Goal: Download file/media

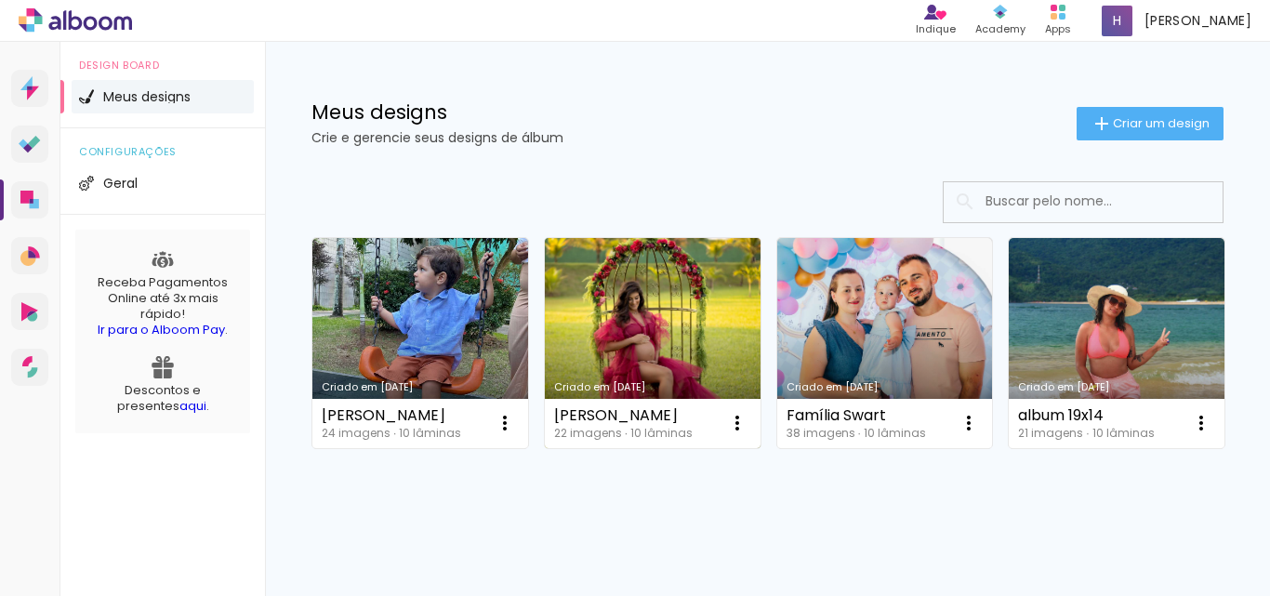
click at [630, 331] on link "Criado em [DATE]" at bounding box center [653, 343] width 216 height 210
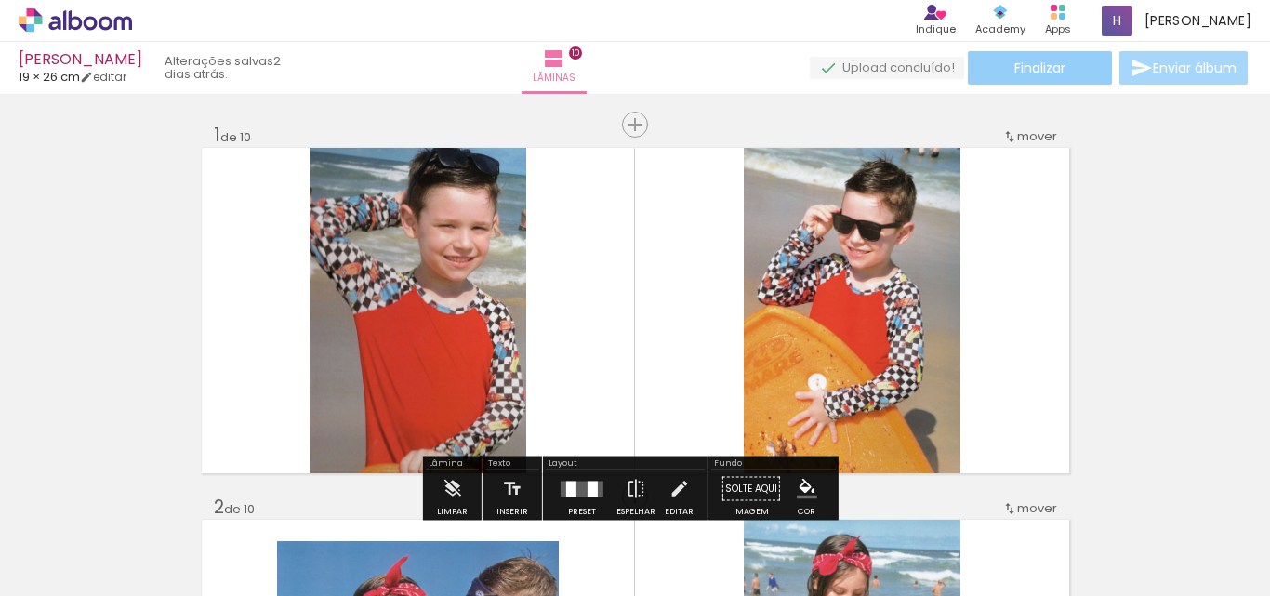
click at [1034, 72] on span "Finalizar" at bounding box center [1039, 67] width 51 height 13
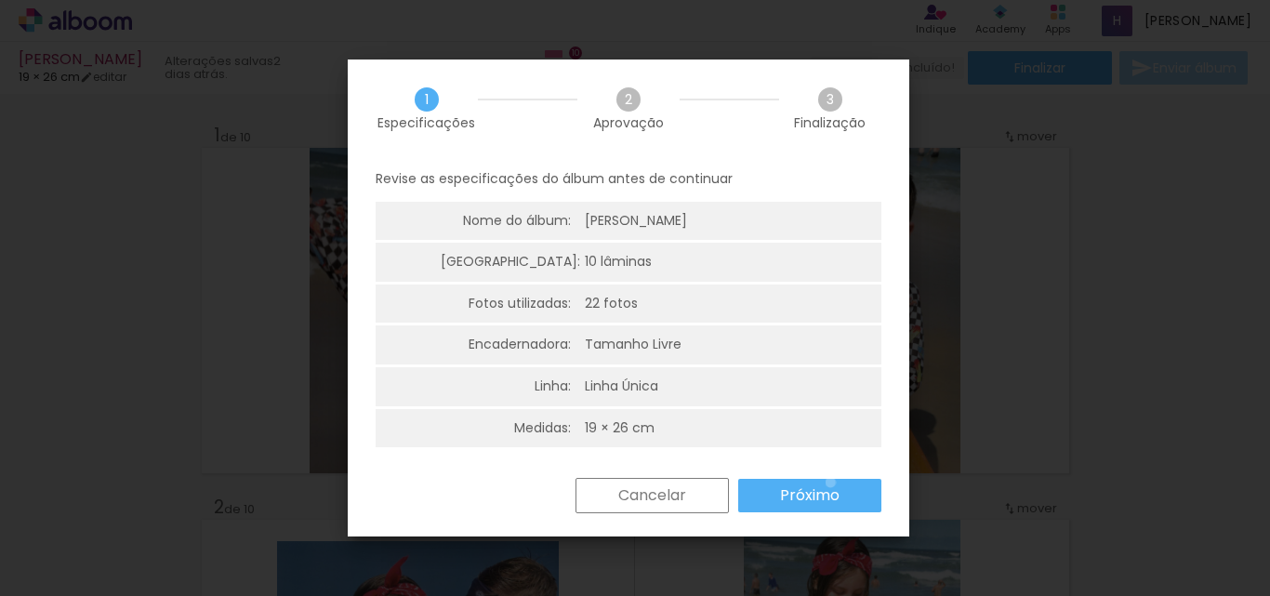
click at [830, 482] on paper-button "Próximo" at bounding box center [809, 495] width 143 height 33
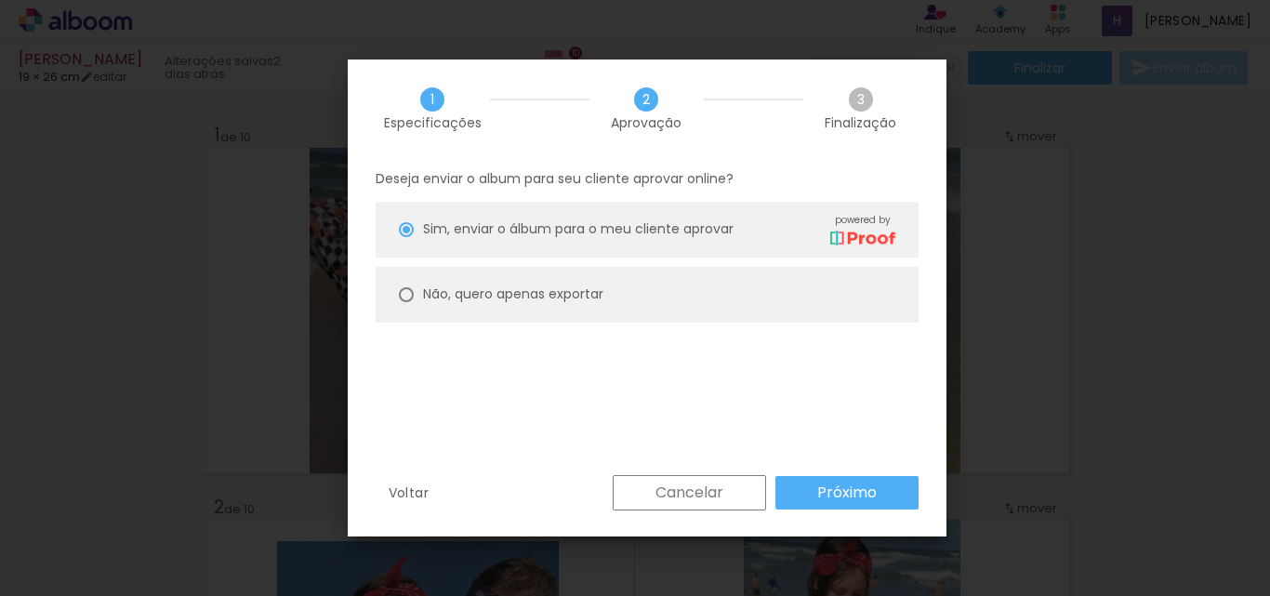
click at [410, 296] on div at bounding box center [406, 294] width 15 height 15
type paper-radio-button "on"
click at [0, 0] on slot "Próximo" at bounding box center [0, 0] width 0 height 0
type input "Alta, 300 DPI"
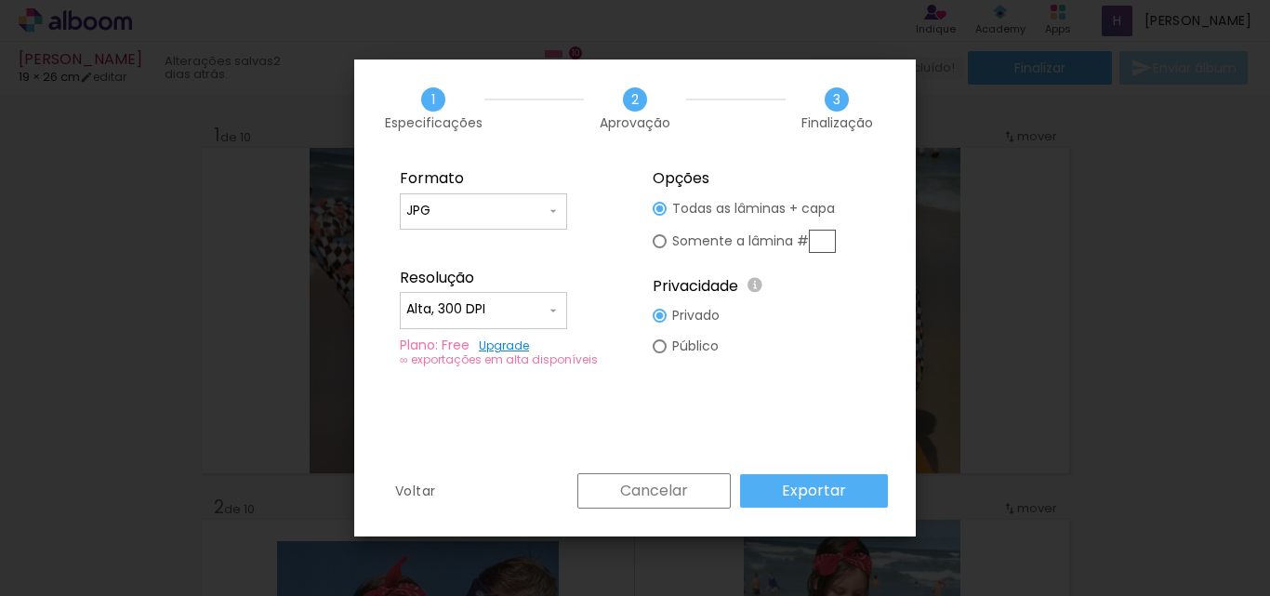
click at [506, 204] on input "JPG" at bounding box center [475, 211] width 139 height 19
click at [448, 231] on paper-item "PDF" at bounding box center [483, 245] width 167 height 37
type input "PDF"
click at [0, 0] on slot "Exportar" at bounding box center [0, 0] width 0 height 0
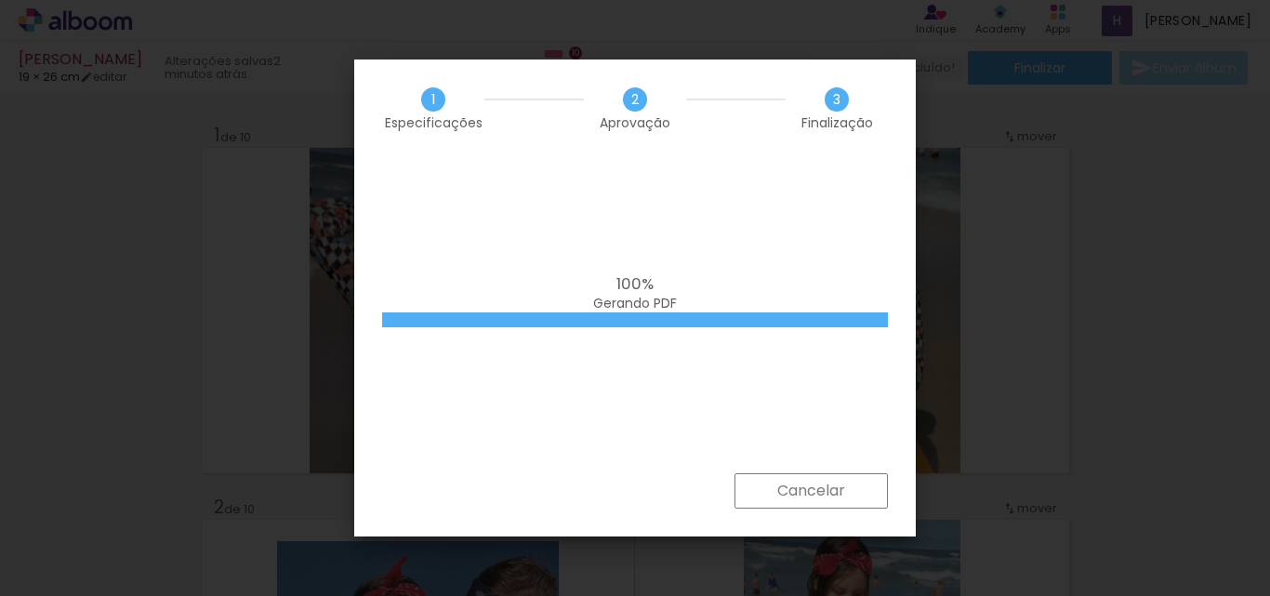
click at [1055, 344] on iron-overlay-backdrop at bounding box center [635, 298] width 1270 height 596
click at [991, 237] on iron-overlay-backdrop at bounding box center [635, 298] width 1270 height 596
click at [1070, 225] on iron-overlay-backdrop at bounding box center [635, 298] width 1270 height 596
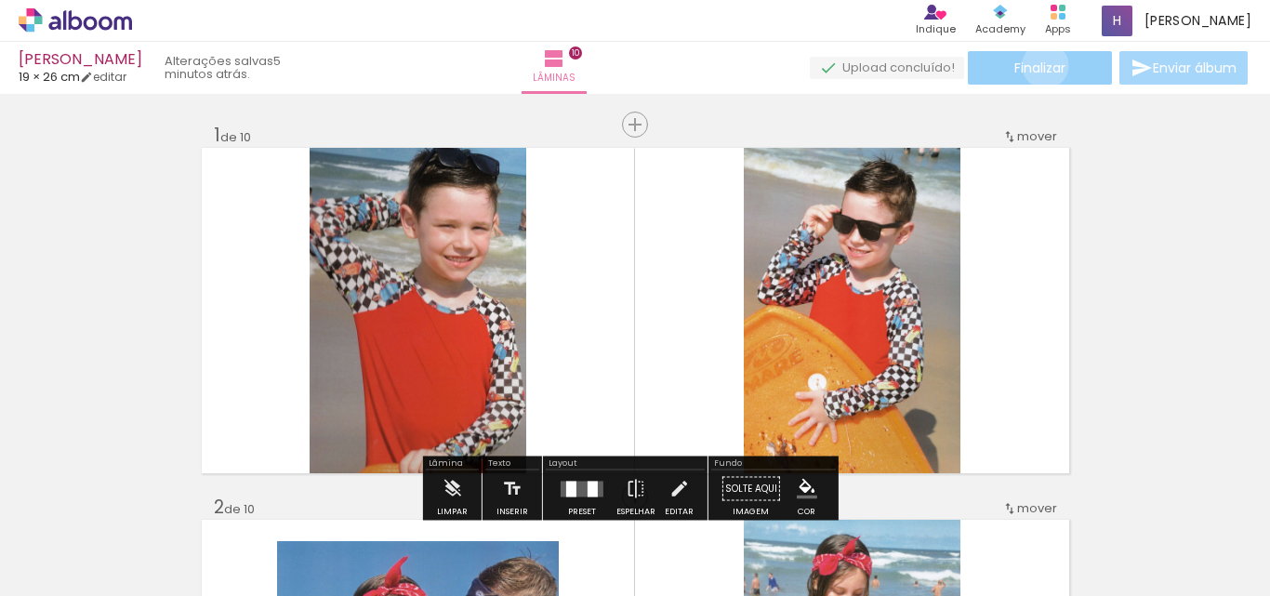
click at [1038, 65] on span "Finalizar" at bounding box center [1039, 67] width 51 height 13
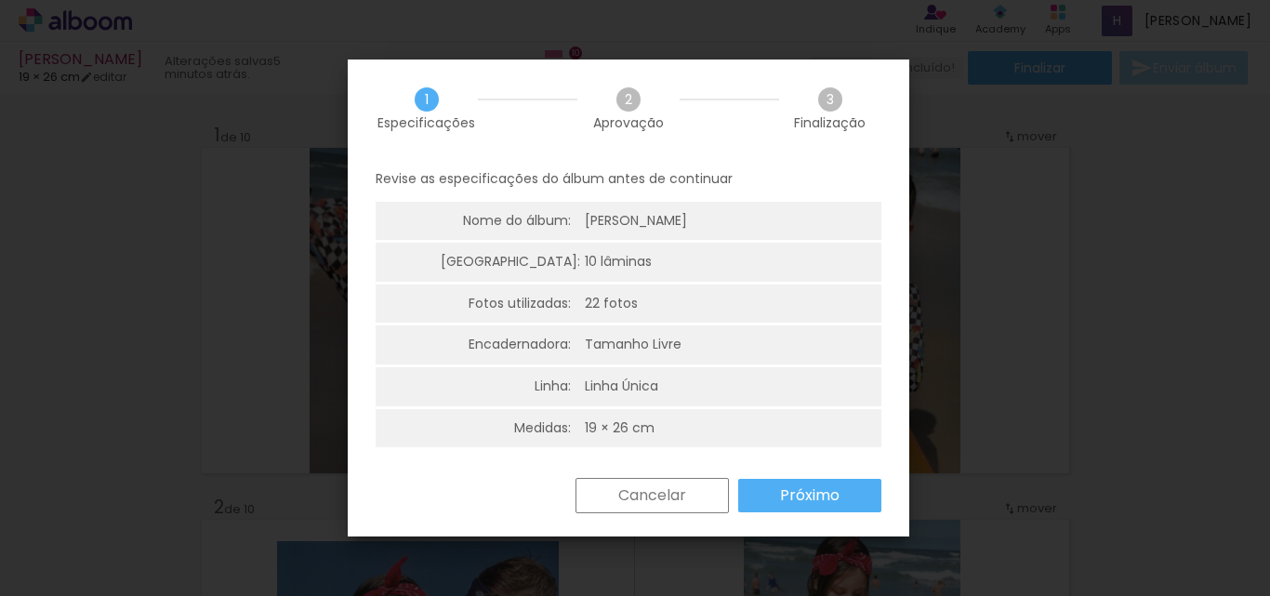
click at [0, 0] on slot "Próximo" at bounding box center [0, 0] width 0 height 0
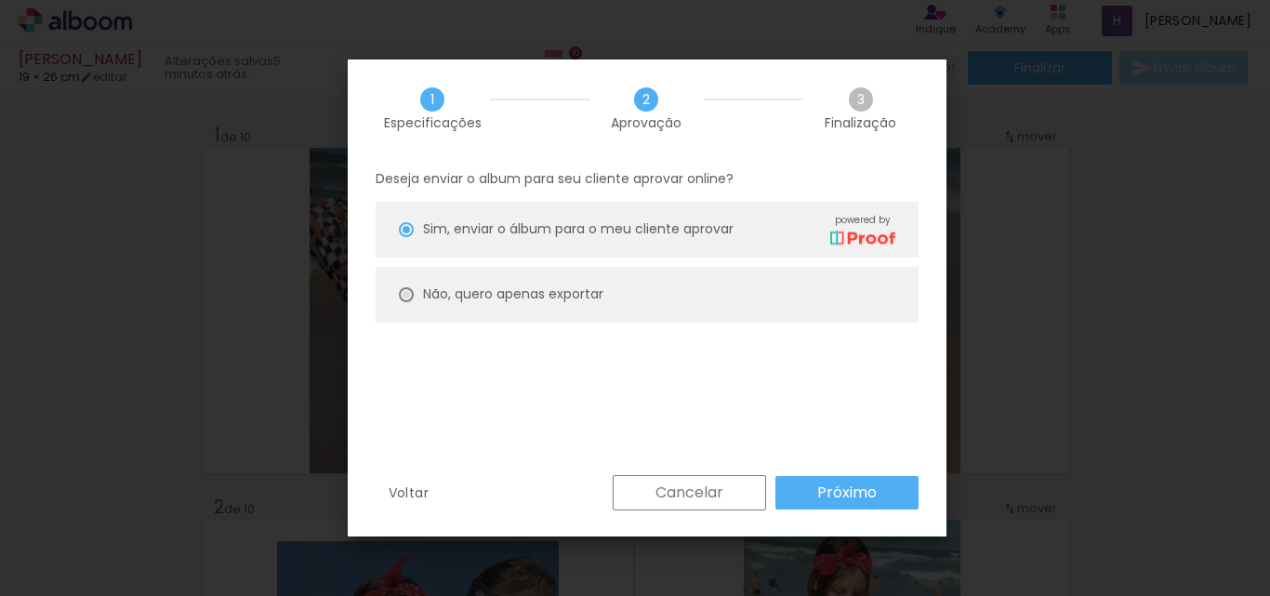
click at [410, 296] on div at bounding box center [406, 294] width 15 height 15
type paper-radio-button "on"
click at [0, 0] on slot "Próximo" at bounding box center [0, 0] width 0 height 0
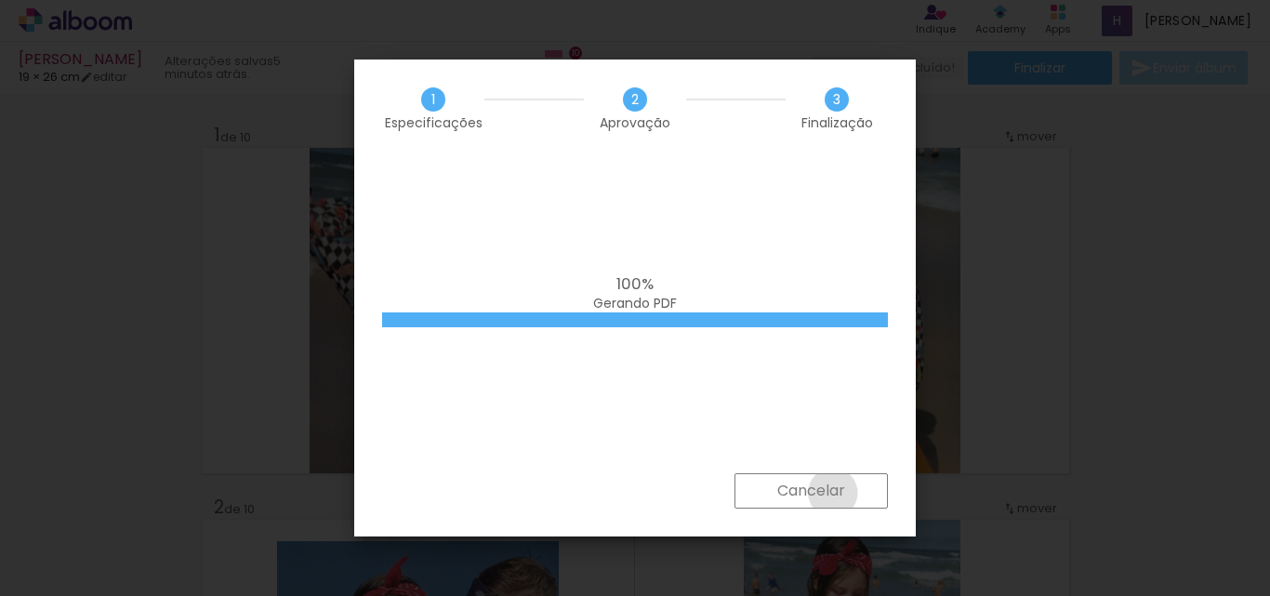
click at [0, 0] on slot "Cancelar" at bounding box center [0, 0] width 0 height 0
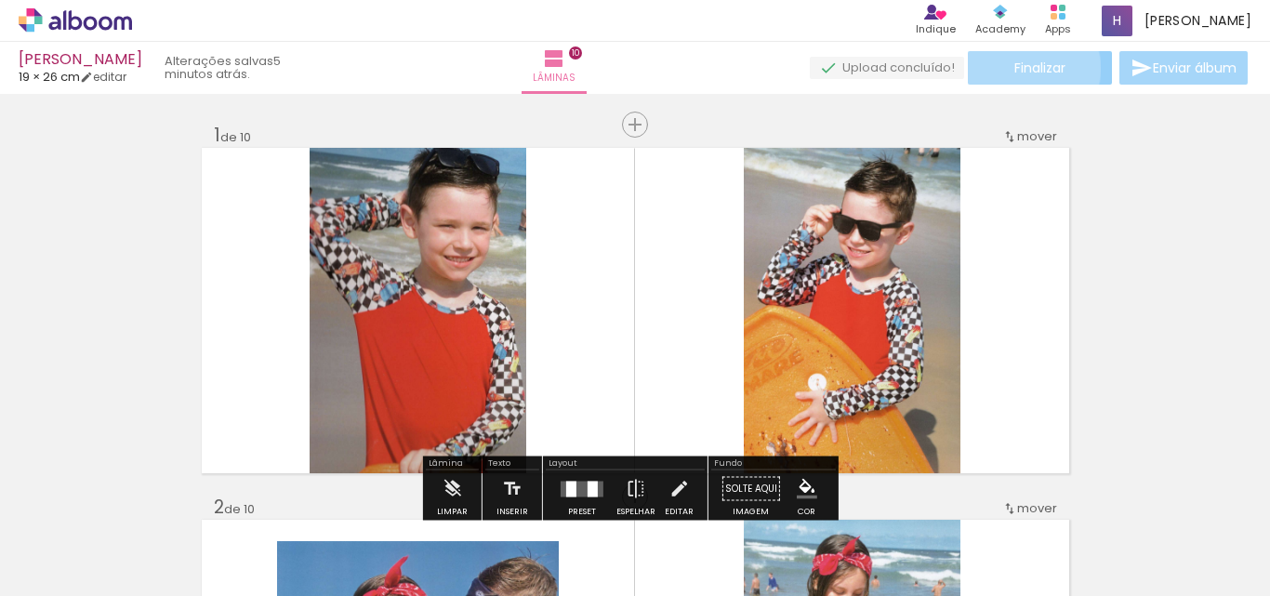
click at [1026, 68] on span "Finalizar" at bounding box center [1039, 67] width 51 height 13
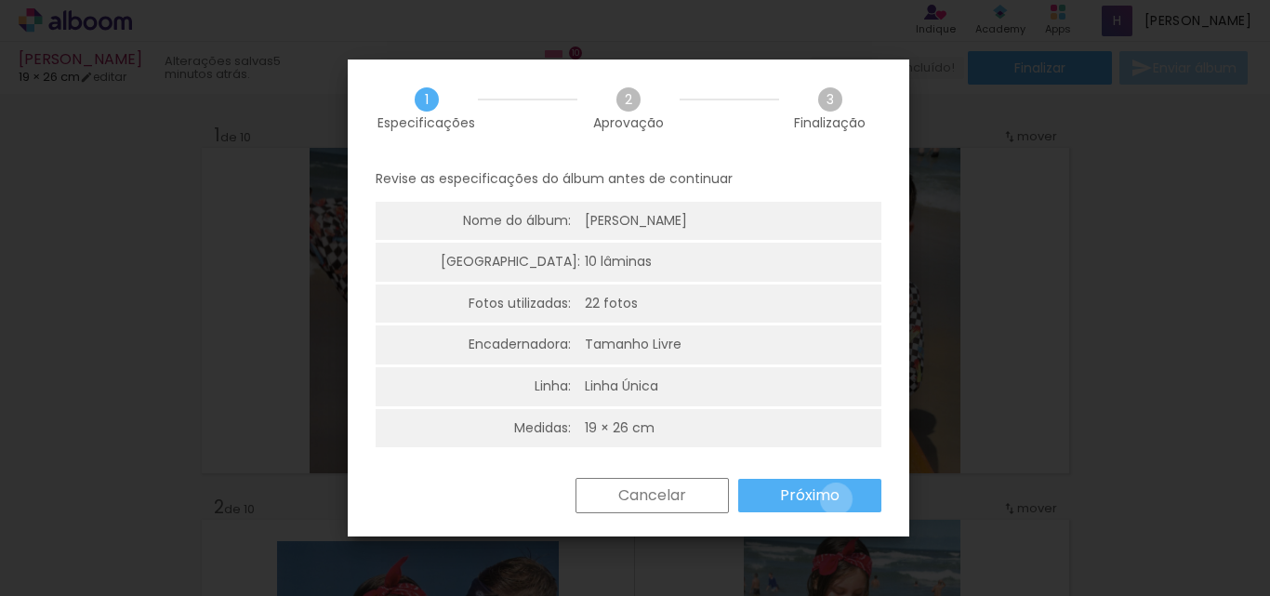
click at [0, 0] on slot "Próximo" at bounding box center [0, 0] width 0 height 0
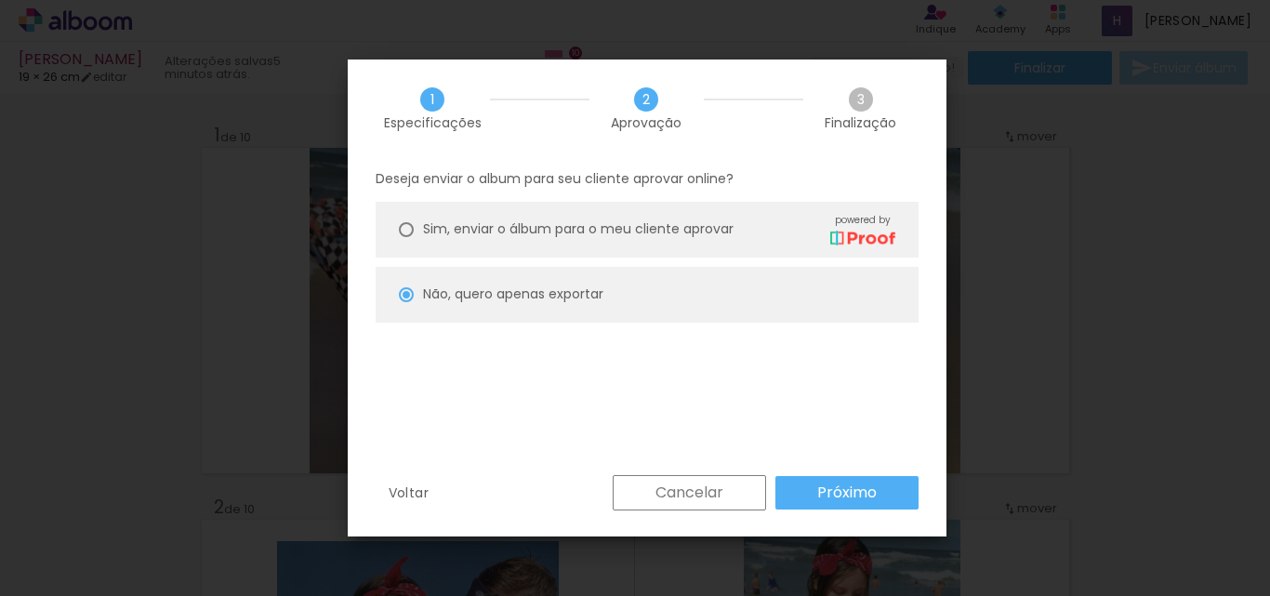
click at [0, 0] on slot "Próximo" at bounding box center [0, 0] width 0 height 0
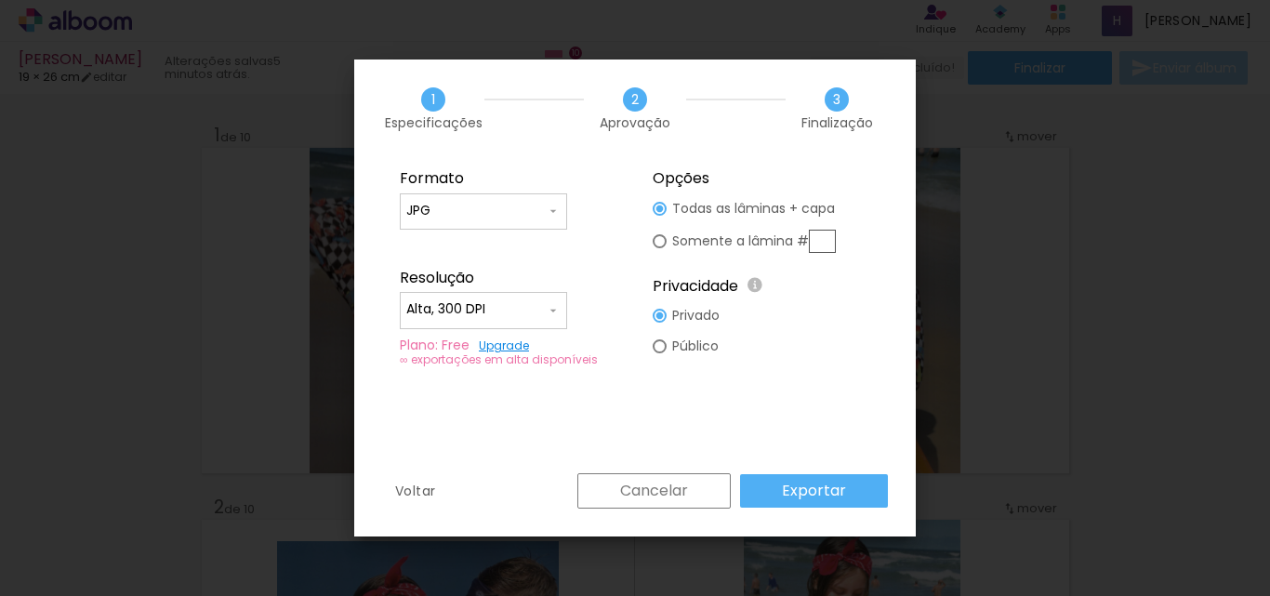
click at [507, 213] on input "JPG" at bounding box center [475, 211] width 139 height 19
click at [464, 243] on paper-item "PDF" at bounding box center [483, 245] width 167 height 37
type input "PDF"
click at [0, 0] on slot "Exportar" at bounding box center [0, 0] width 0 height 0
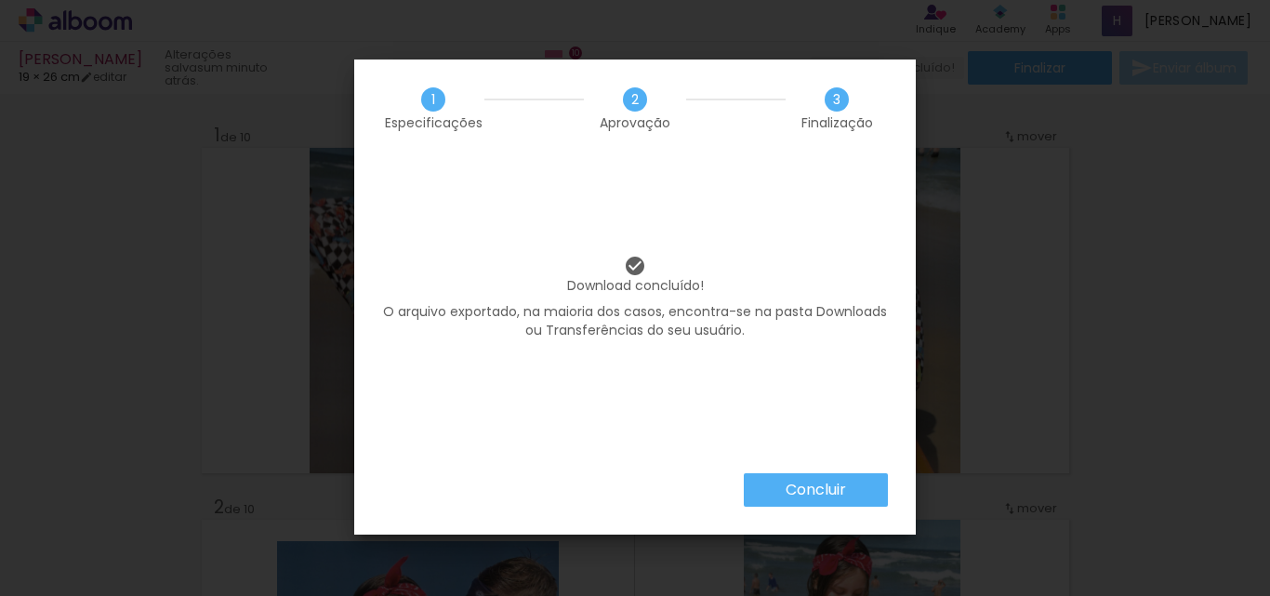
click at [821, 478] on paper-button "Concluir" at bounding box center [816, 489] width 144 height 33
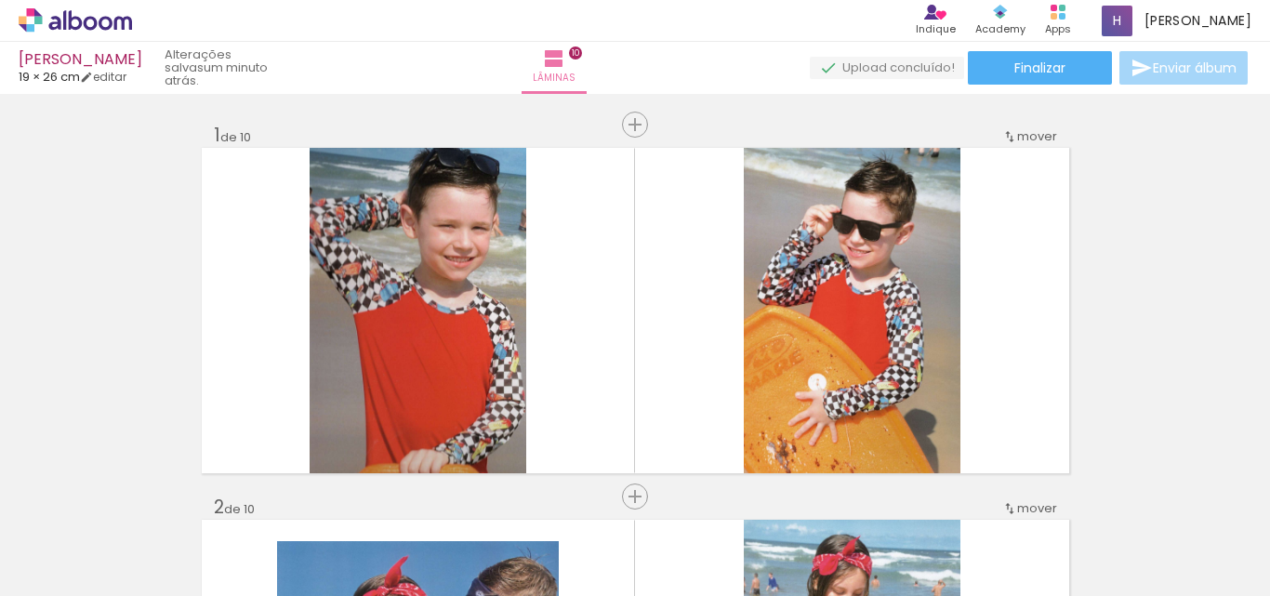
click at [58, 14] on icon at bounding box center [75, 20] width 113 height 24
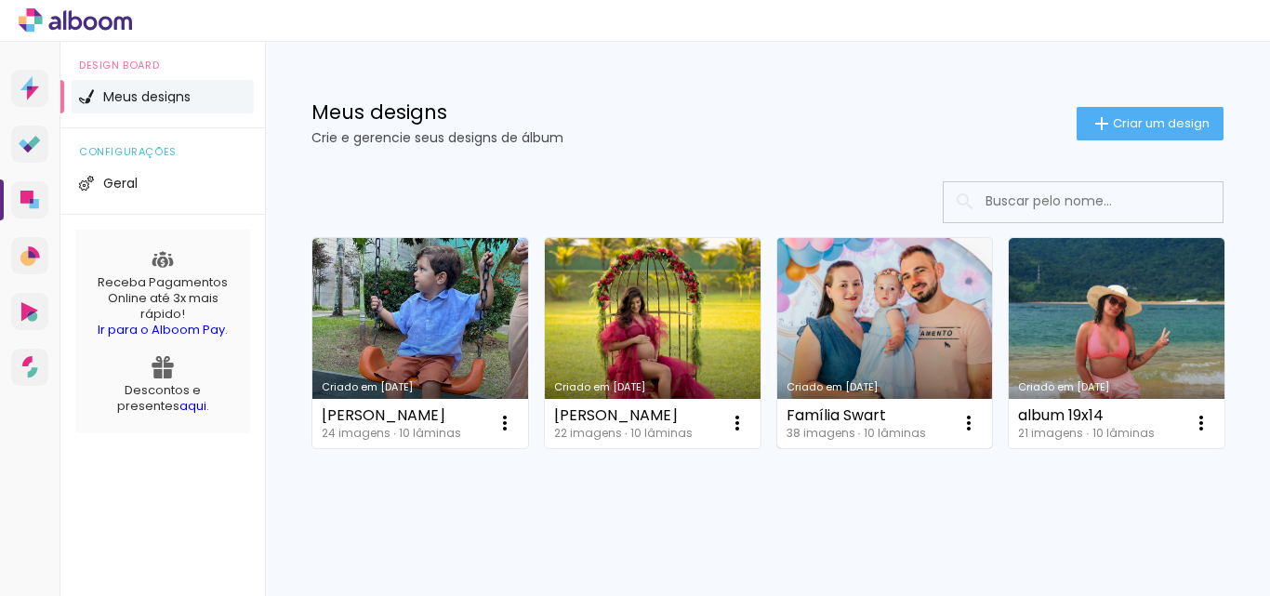
click at [824, 296] on link "Criado em [DATE]" at bounding box center [885, 343] width 216 height 210
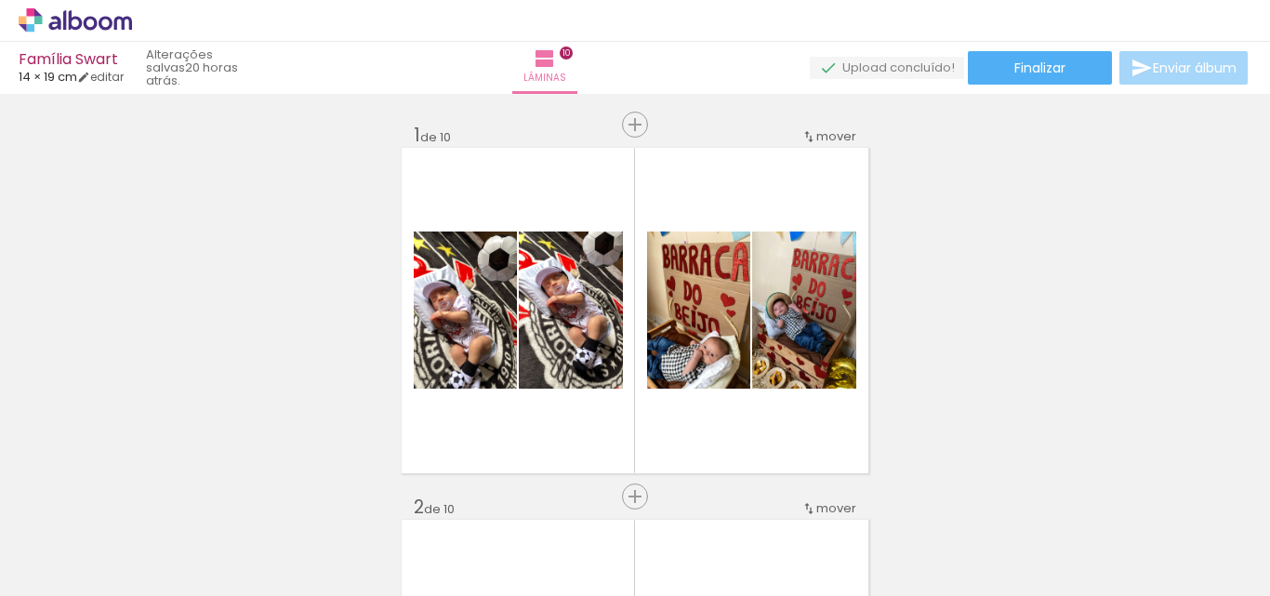
scroll to position [0, 2678]
click at [1016, 68] on span "Finalizar" at bounding box center [1039, 67] width 51 height 13
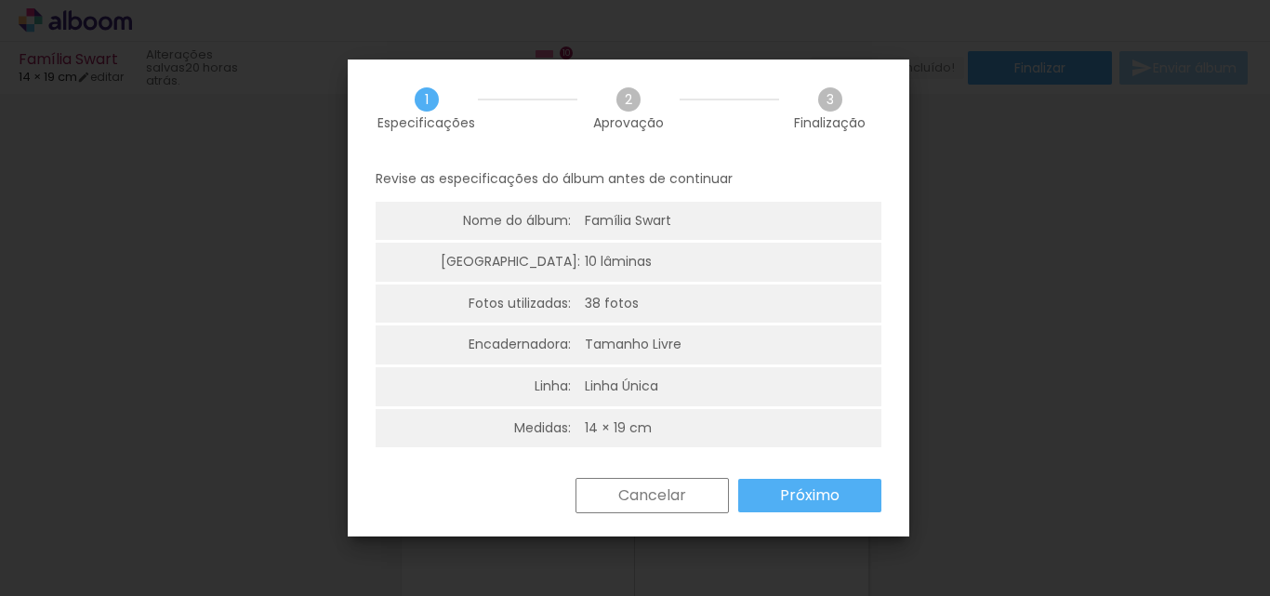
click at [0, 0] on slot "Próximo" at bounding box center [0, 0] width 0 height 0
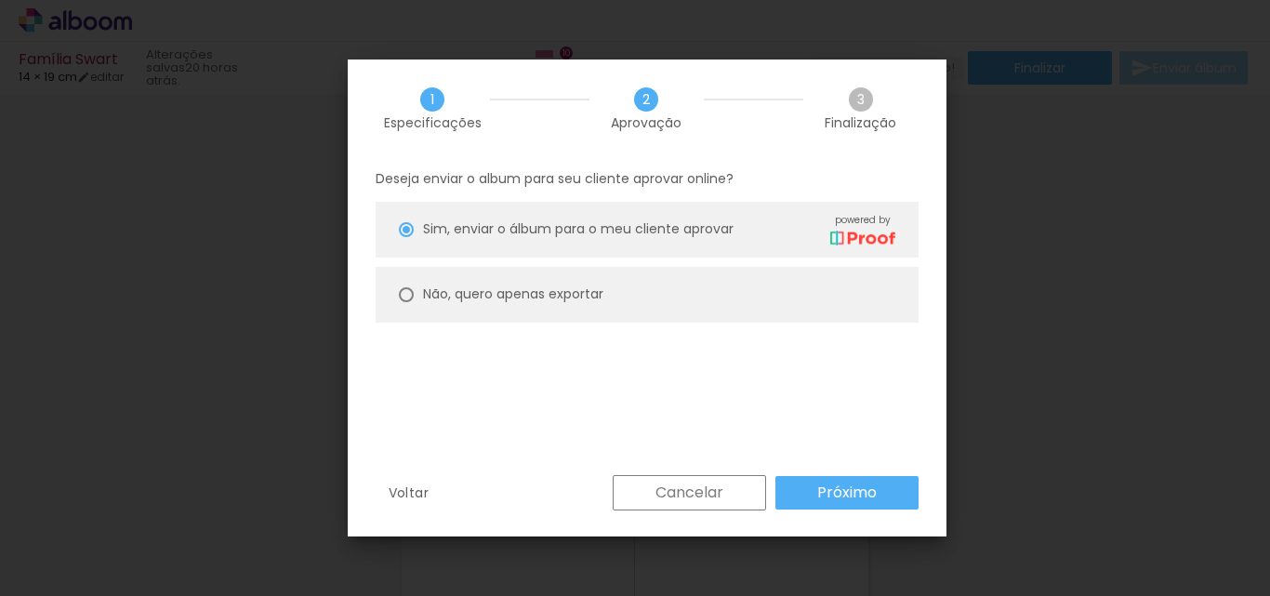
click at [404, 294] on div at bounding box center [406, 294] width 15 height 15
type paper-radio-button "on"
click at [876, 480] on paper-button "Próximo" at bounding box center [846, 492] width 143 height 33
type input "Alta, 300 DPI"
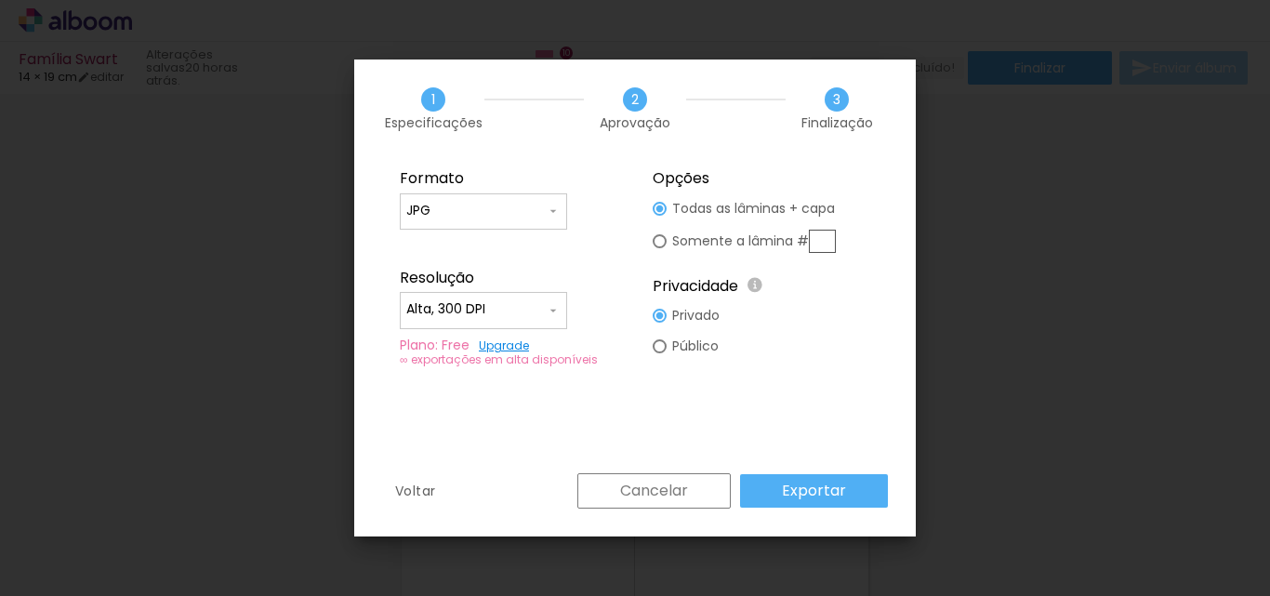
click at [483, 219] on div at bounding box center [483, 220] width 154 height 2
click at [443, 240] on paper-item "PDF" at bounding box center [483, 245] width 167 height 37
type input "PDF"
click at [0, 0] on slot "Exportar" at bounding box center [0, 0] width 0 height 0
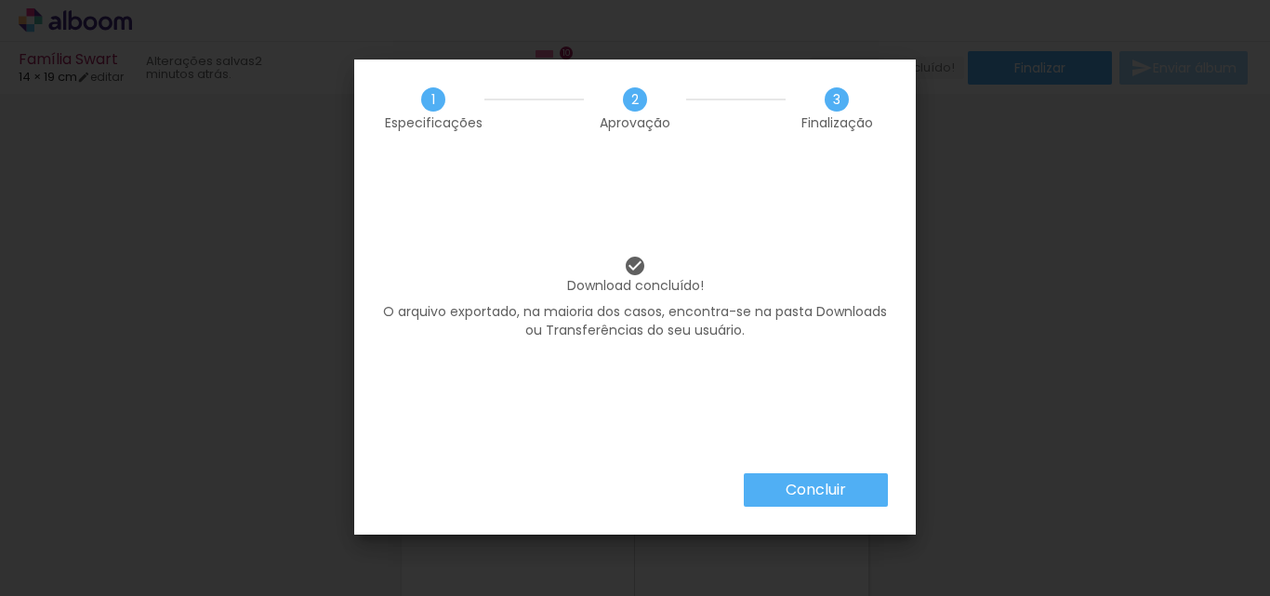
scroll to position [0, 2678]
click at [0, 0] on slot "Concluir" at bounding box center [0, 0] width 0 height 0
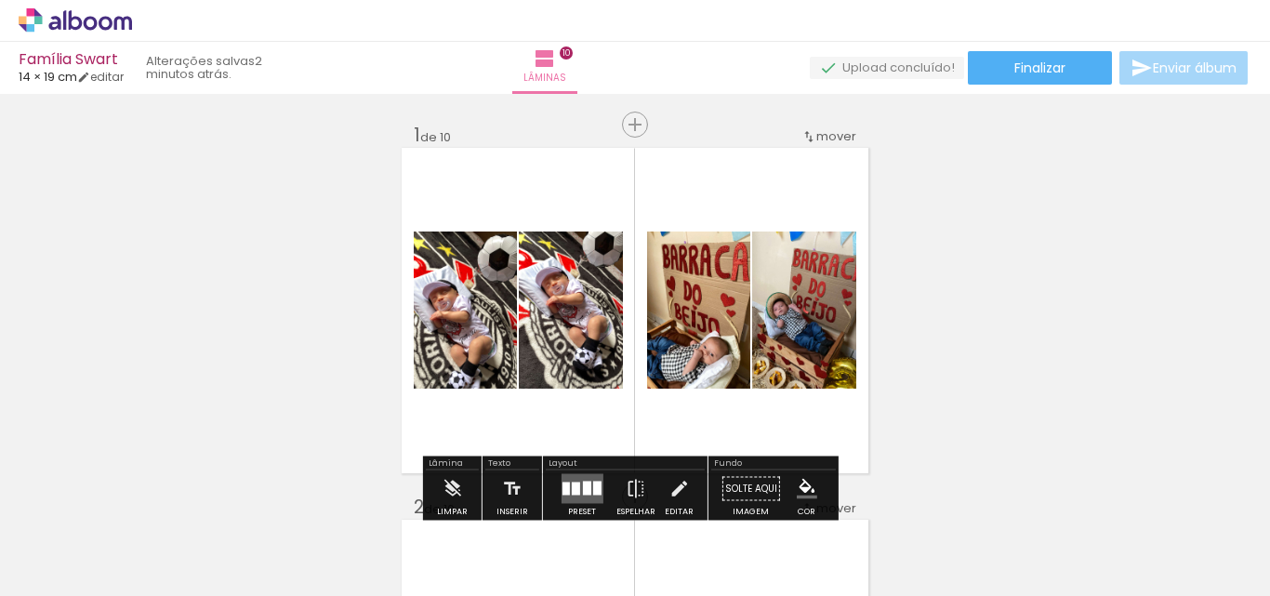
click at [77, 17] on icon at bounding box center [76, 20] width 14 height 20
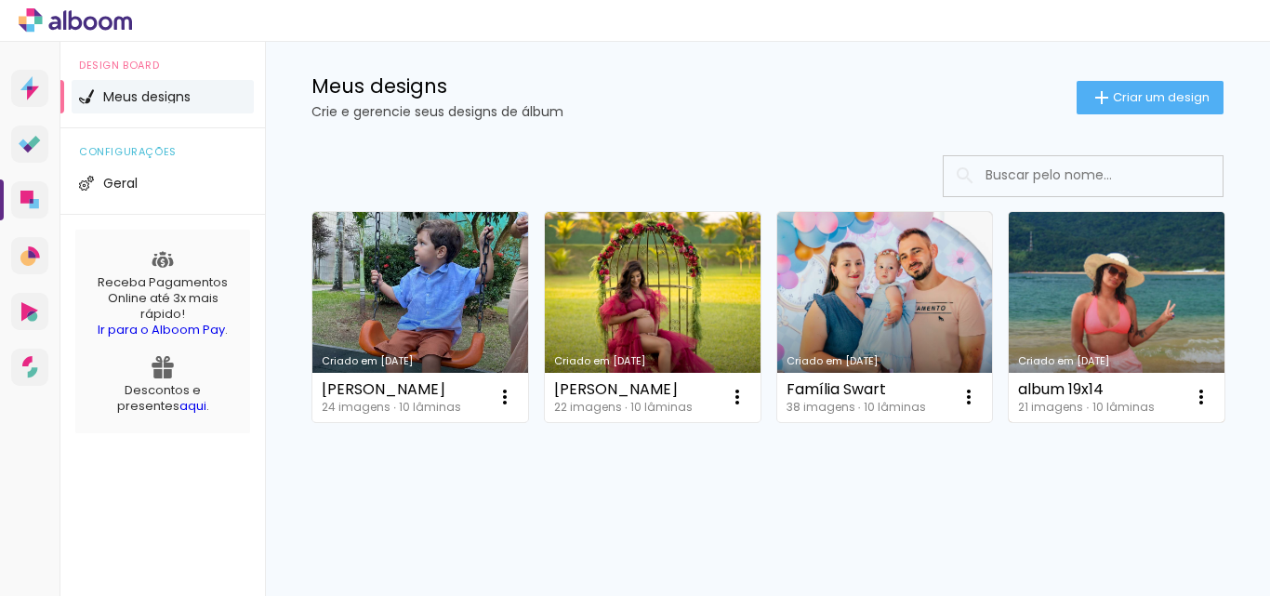
click at [1008, 422] on link "Criado em [DATE]" at bounding box center [1116, 317] width 216 height 210
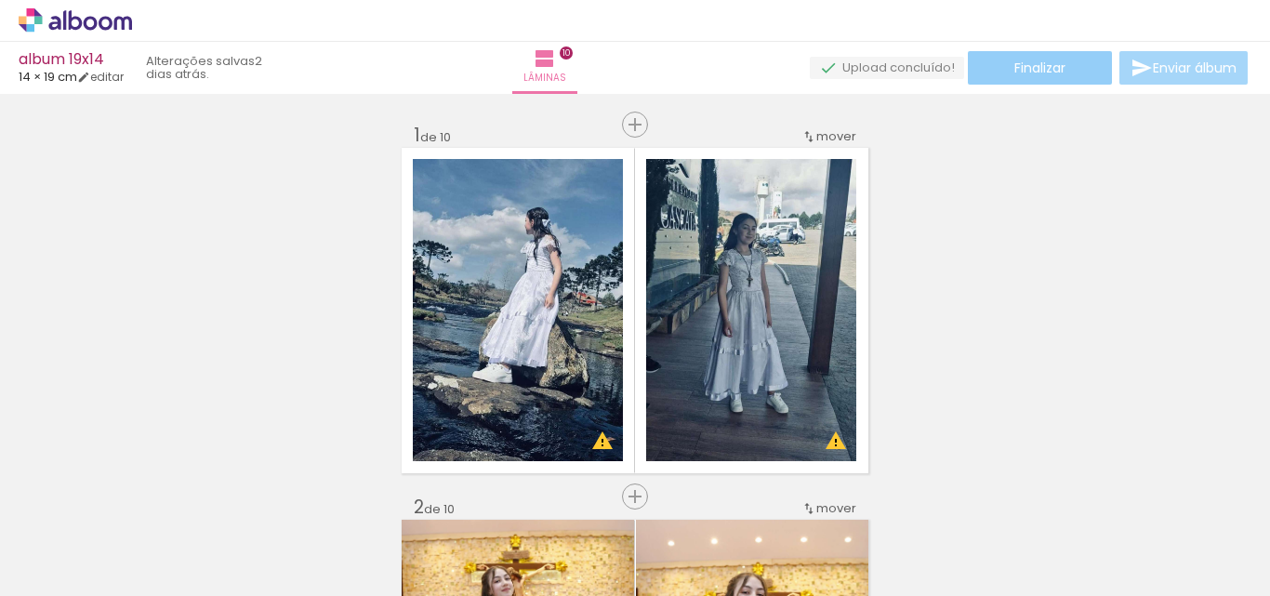
click at [1014, 66] on span "Finalizar" at bounding box center [1039, 67] width 51 height 13
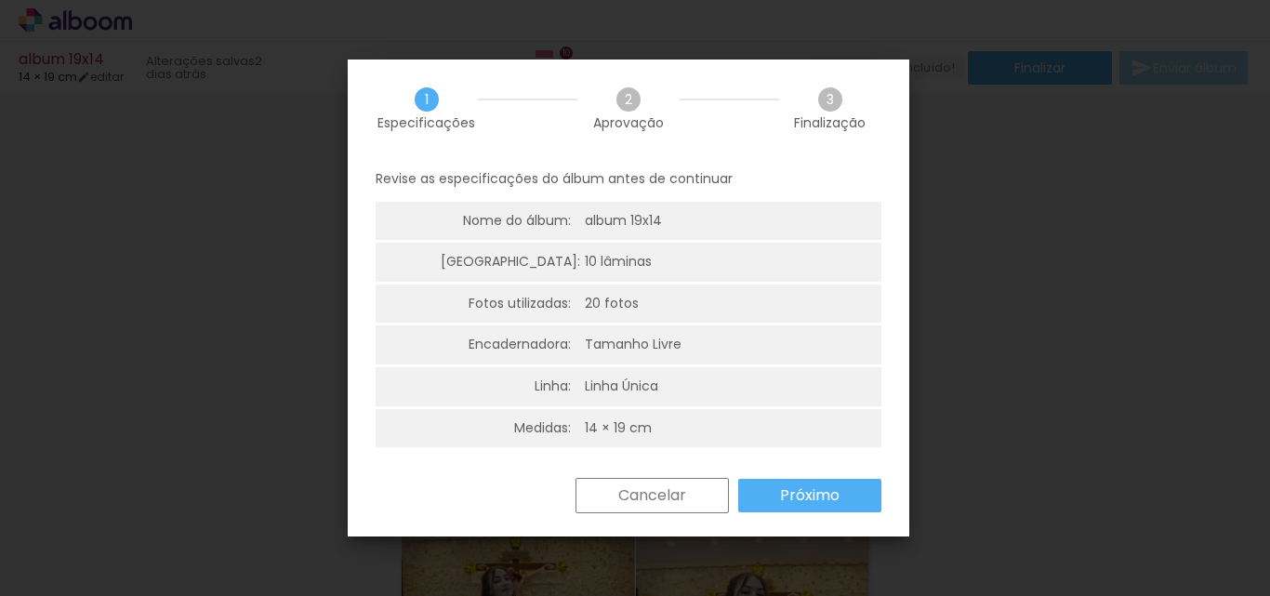
click at [0, 0] on slot "Próximo" at bounding box center [0, 0] width 0 height 0
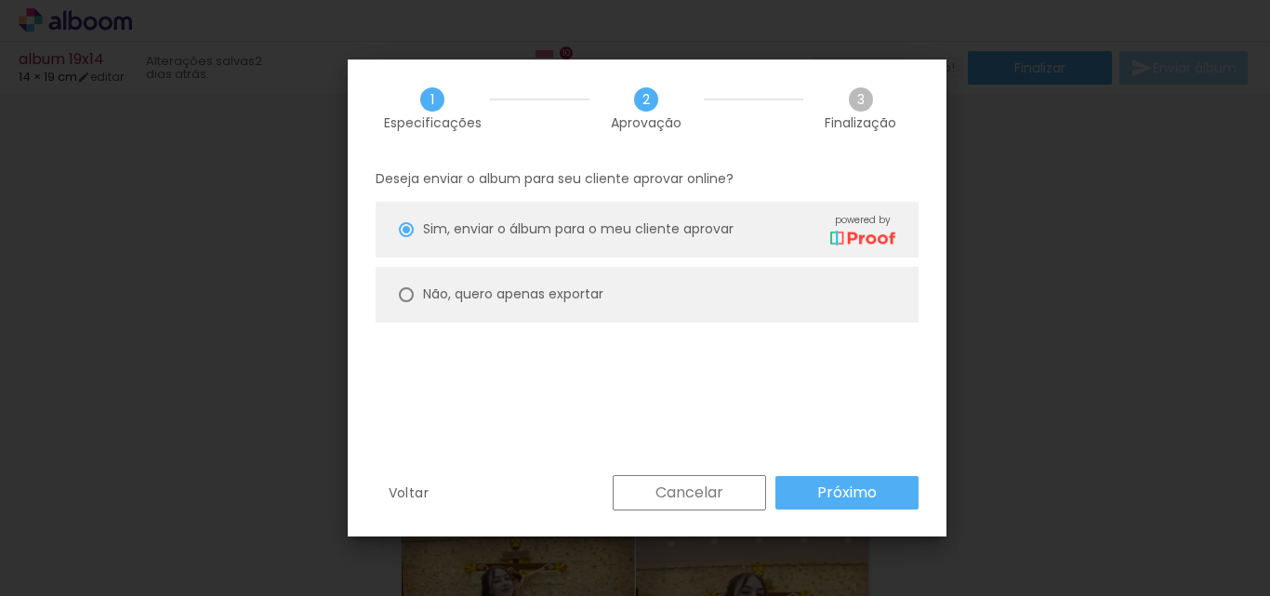
click at [407, 296] on div at bounding box center [406, 294] width 15 height 15
type paper-radio-button "on"
click at [0, 0] on slot "Próximo" at bounding box center [0, 0] width 0 height 0
type input "Alta, 300 DPI"
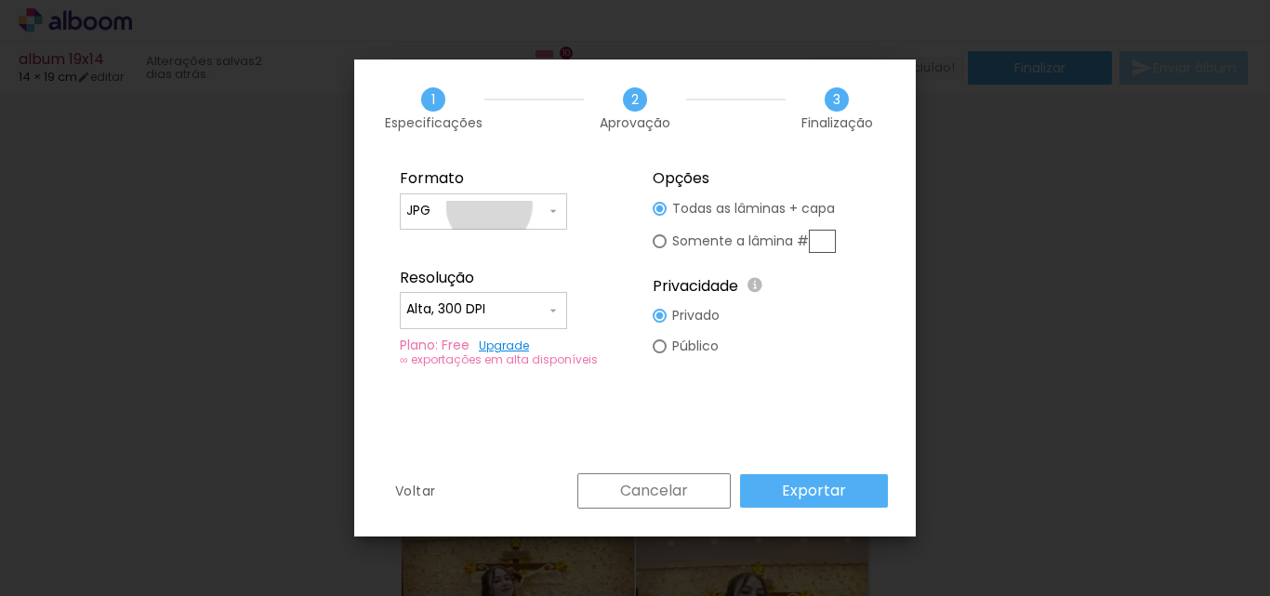
click at [489, 206] on input "JPG" at bounding box center [475, 211] width 139 height 19
click at [454, 249] on paper-item "PDF" at bounding box center [483, 245] width 167 height 37
type input "PDF"
click at [0, 0] on slot "Exportar" at bounding box center [0, 0] width 0 height 0
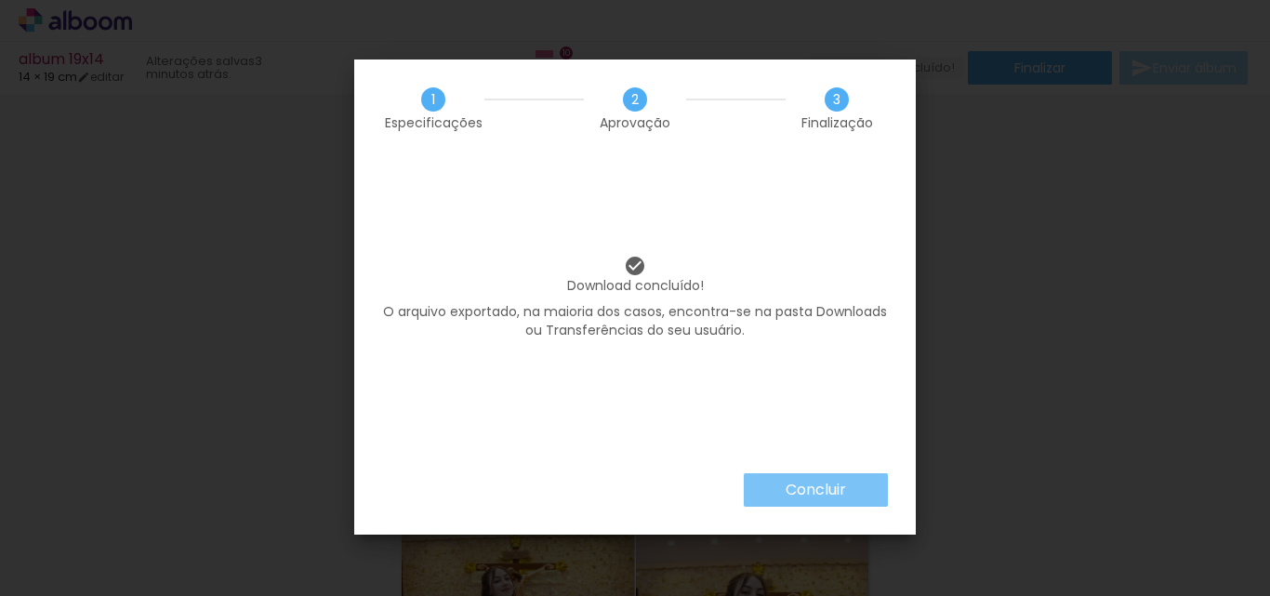
click at [798, 477] on paper-button "Concluir" at bounding box center [816, 489] width 144 height 33
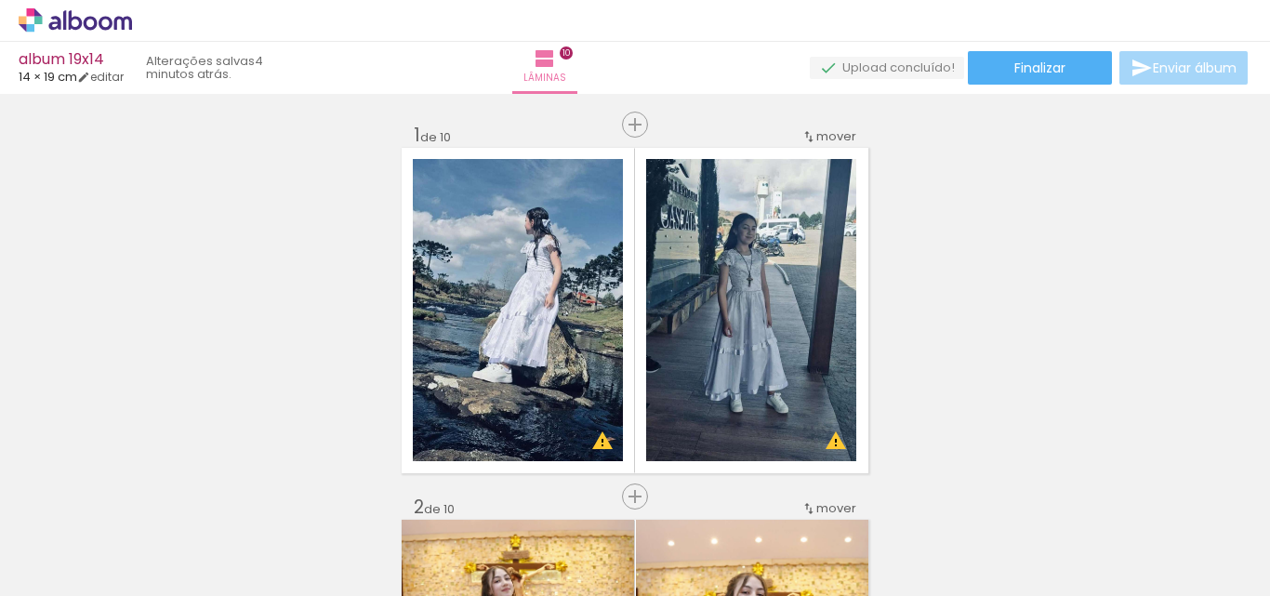
click at [92, 16] on icon at bounding box center [75, 20] width 113 height 24
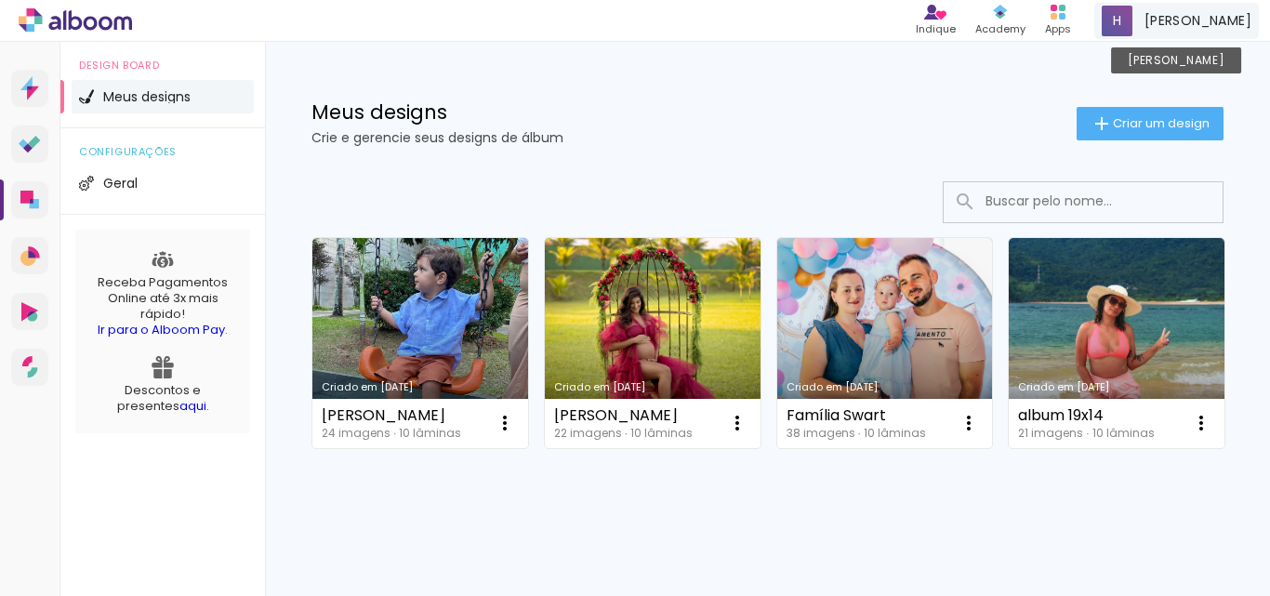
click at [1221, 19] on span "[PERSON_NAME]" at bounding box center [1197, 21] width 107 height 20
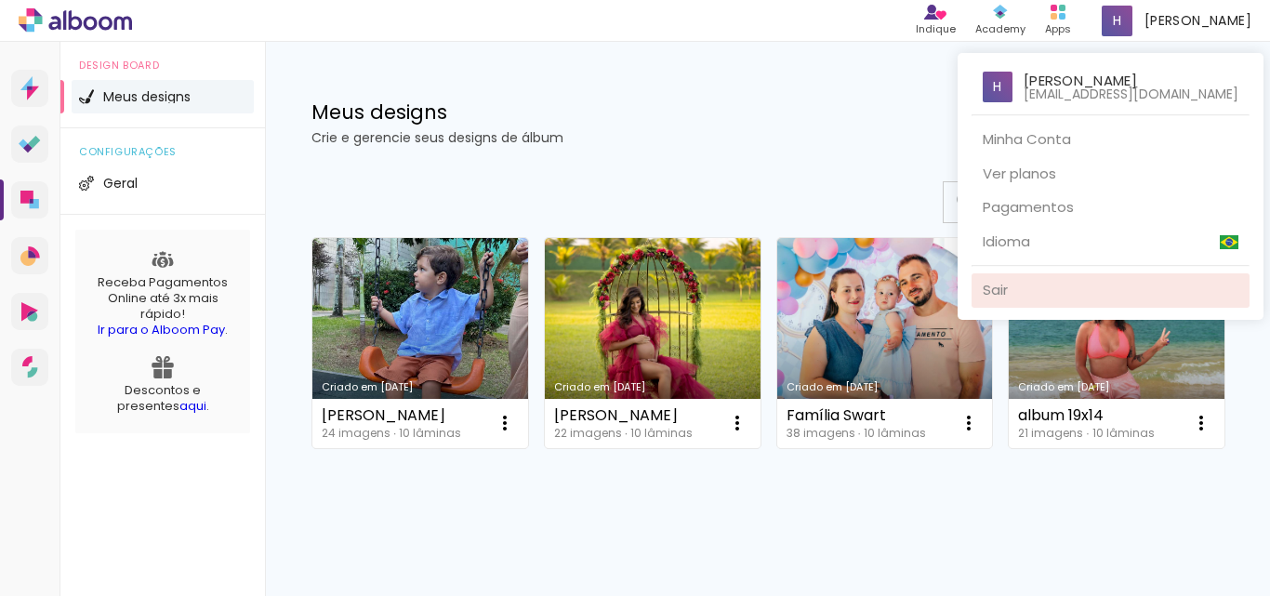
click at [1023, 289] on link "Sair" at bounding box center [1110, 290] width 278 height 34
